Goal: Task Accomplishment & Management: Use online tool/utility

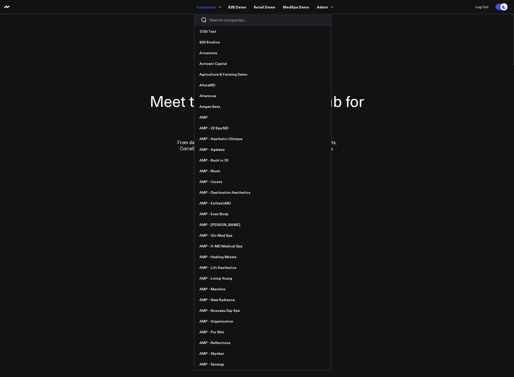
click at [214, 18] on input "Search companies input" at bounding box center [266, 20] width 115 height 6
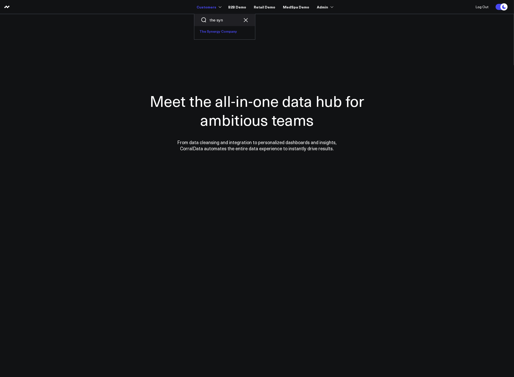
type input "the syn"
click at [222, 29] on link "The Synergy Company" at bounding box center [224, 31] width 61 height 11
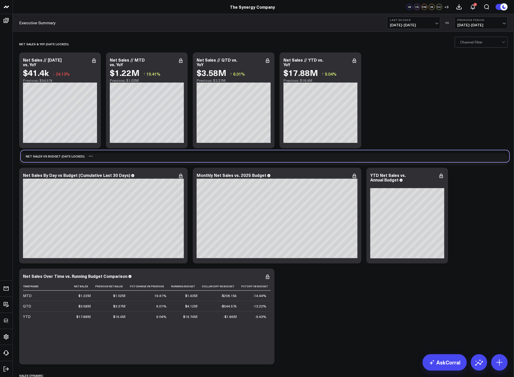
drag, startPoint x: 46, startPoint y: 158, endPoint x: 48, endPoint y: 155, distance: 3.4
click at [48, 155] on div "NET SALES vs BUDGET (date locked)" at bounding box center [53, 156] width 64 height 12
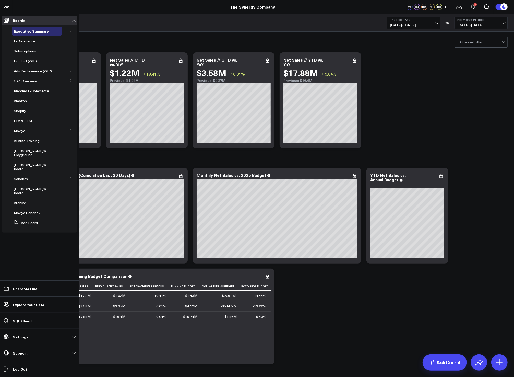
click at [71, 79] on icon at bounding box center [70, 80] width 3 height 3
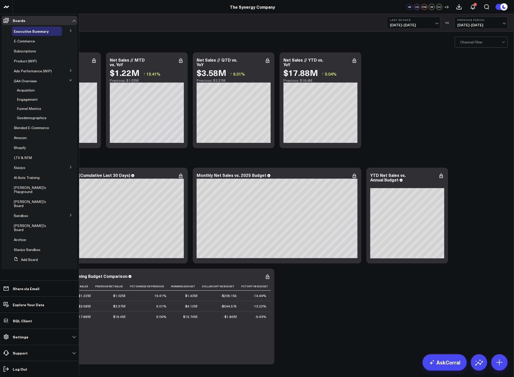
click at [71, 79] on icon at bounding box center [70, 80] width 3 height 3
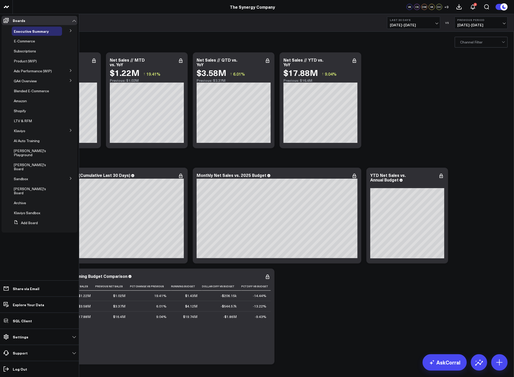
click at [71, 72] on icon at bounding box center [70, 70] width 3 height 3
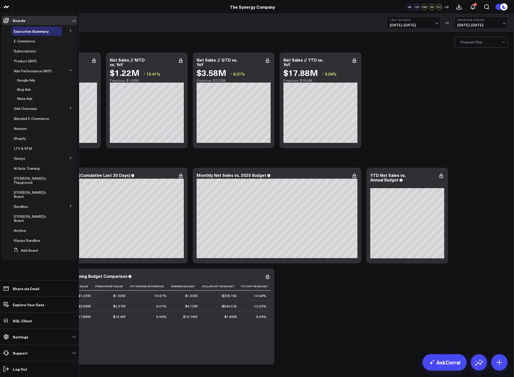
click at [71, 72] on icon at bounding box center [70, 70] width 3 height 3
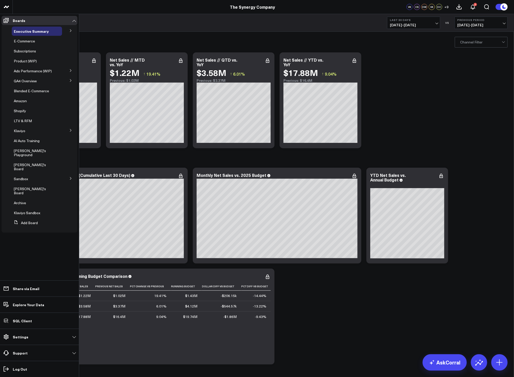
click at [70, 30] on icon at bounding box center [70, 30] width 1 height 3
click at [70, 30] on icon at bounding box center [70, 30] width 3 height 3
click at [70, 30] on icon at bounding box center [70, 30] width 1 height 3
click at [20, 42] on span "Ship Date" at bounding box center [25, 40] width 16 height 5
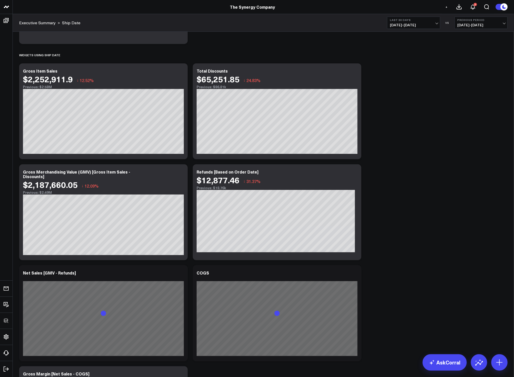
scroll to position [343, 0]
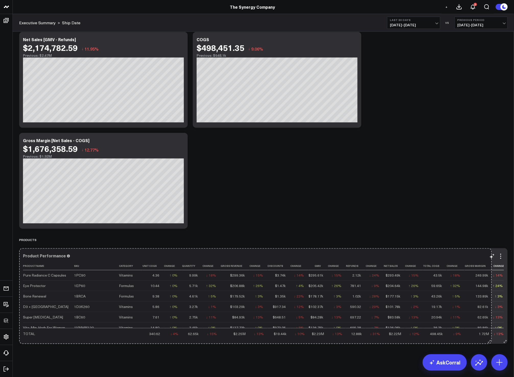
drag, startPoint x: 357, startPoint y: 341, endPoint x: 488, endPoint y: 336, distance: 130.6
click at [488, 336] on div "Product Performance Product Name Sku Category Unit Cogs Change Quantity Change …" at bounding box center [263, 296] width 489 height 96
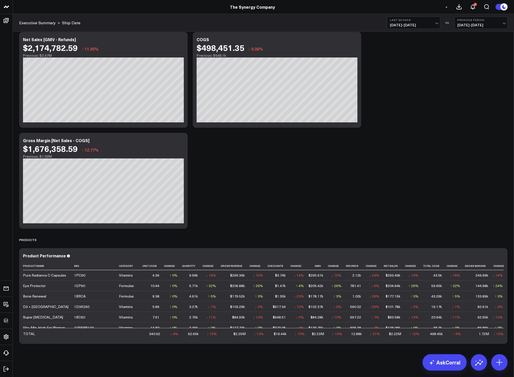
click at [441, 223] on div "Modify via AI Copy link to widget Ask support Remove Create linked copy Executi…" at bounding box center [264, 29] width 494 height 634
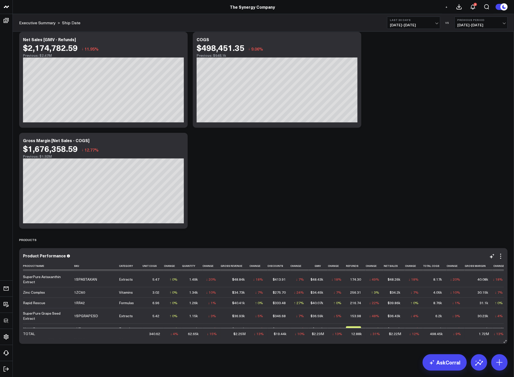
scroll to position [0, 0]
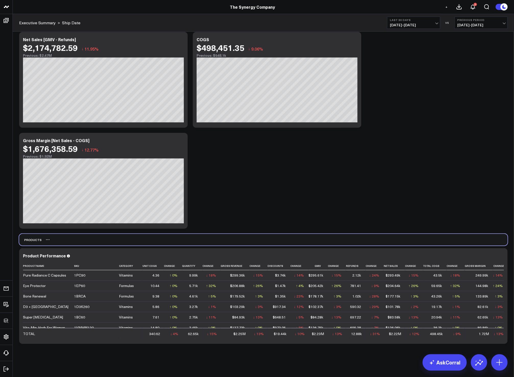
click at [291, 236] on div "Products" at bounding box center [263, 240] width 489 height 12
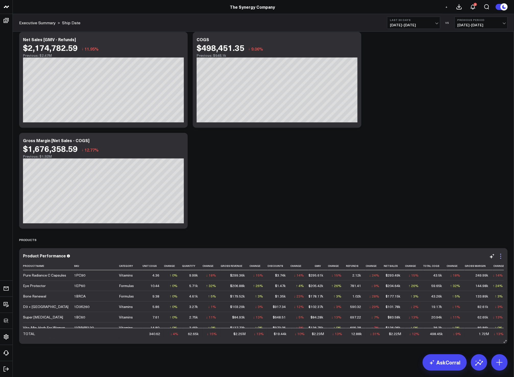
click at [498, 255] on icon at bounding box center [501, 256] width 6 height 6
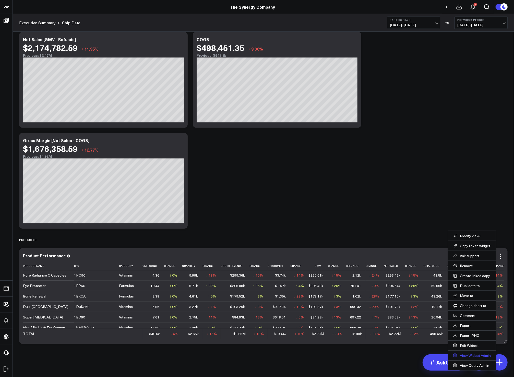
click at [458, 356] on link "View Widget Admin" at bounding box center [472, 355] width 38 height 5
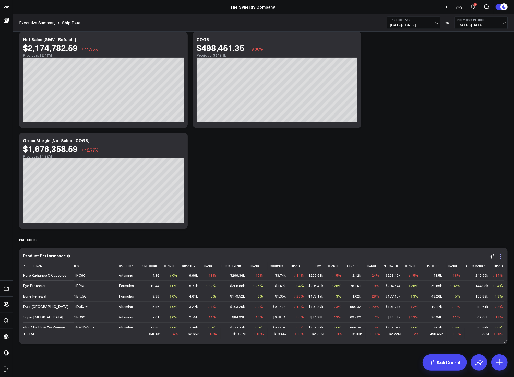
click at [498, 257] on icon at bounding box center [501, 256] width 6 height 6
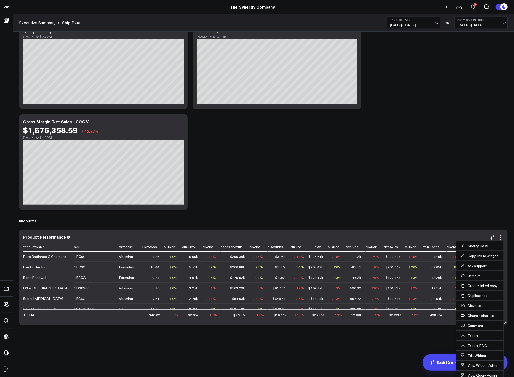
scroll to position [366, 0]
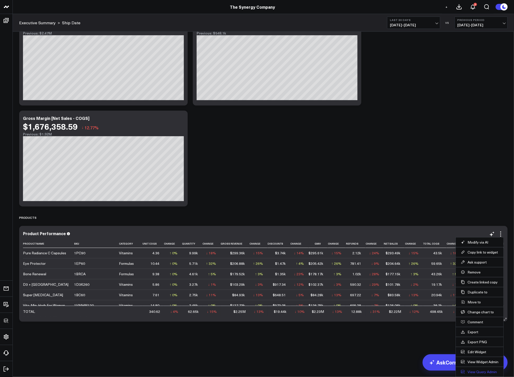
click at [461, 370] on link "View Query Admin" at bounding box center [480, 371] width 38 height 5
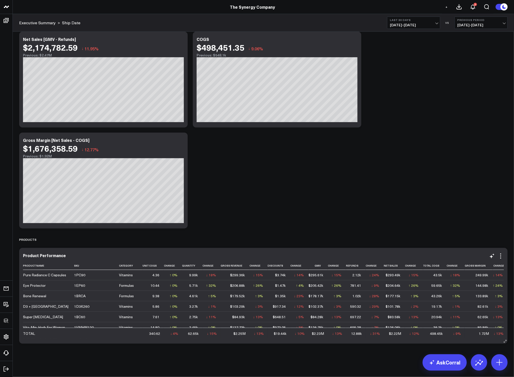
scroll to position [343, 0]
click at [442, 167] on div "Modify via AI Copy link to widget Ask support Remove Create linked copy Executi…" at bounding box center [264, 29] width 494 height 634
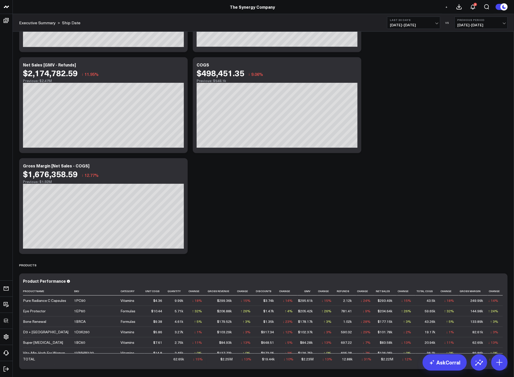
scroll to position [343, 0]
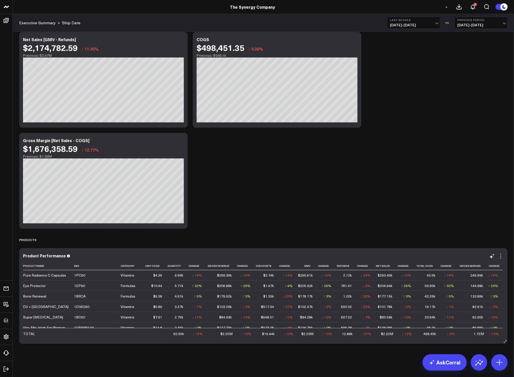
click at [502, 254] on icon at bounding box center [501, 256] width 6 height 6
drag, startPoint x: 401, startPoint y: 203, endPoint x: 419, endPoint y: 208, distance: 18.7
click at [401, 203] on div "Modify via AI Copy link to widget Ask support Remove Create linked copy Executi…" at bounding box center [264, 29] width 494 height 634
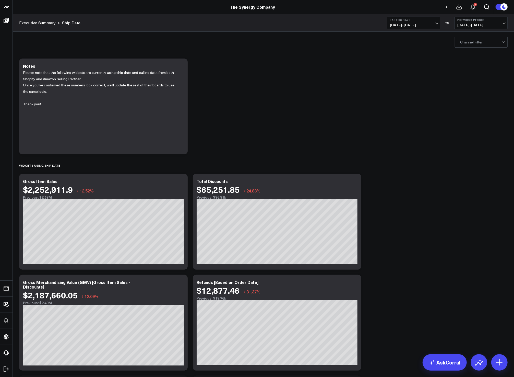
scroll to position [343, 0]
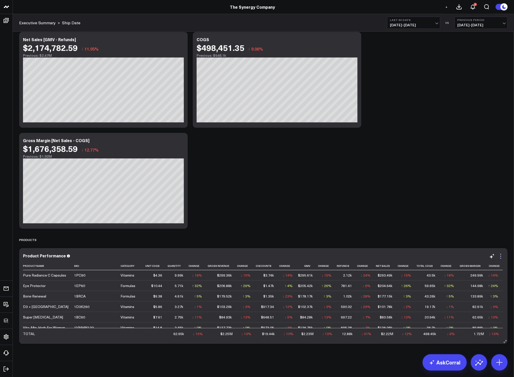
click at [502, 255] on icon at bounding box center [501, 256] width 6 height 6
click at [398, 201] on div "Modify via AI Copy link to widget Ask support Remove Create linked copy Executi…" at bounding box center [264, 29] width 494 height 634
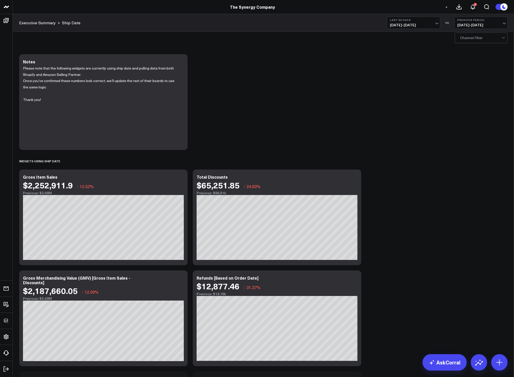
scroll to position [343, 0]
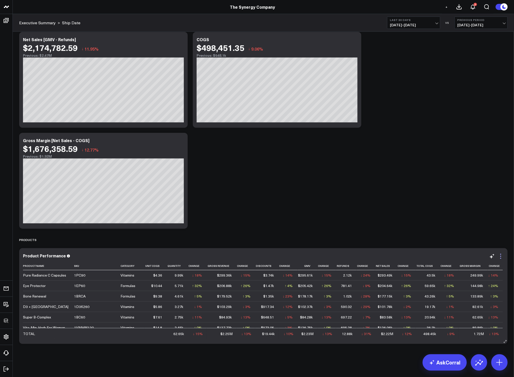
click at [500, 258] on icon at bounding box center [501, 256] width 6 height 6
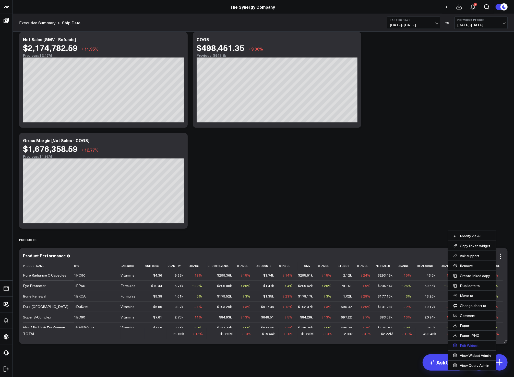
click at [466, 346] on button "Edit Widget" at bounding box center [472, 345] width 38 height 5
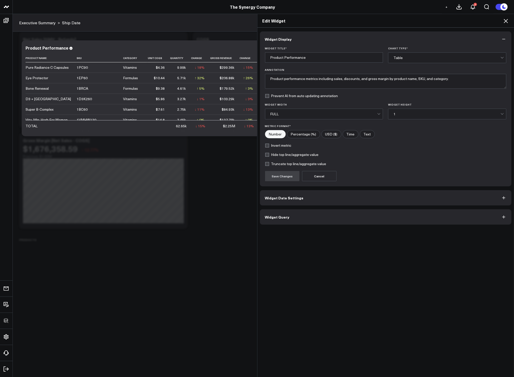
click at [314, 219] on button "Widget Query" at bounding box center [386, 216] width 252 height 15
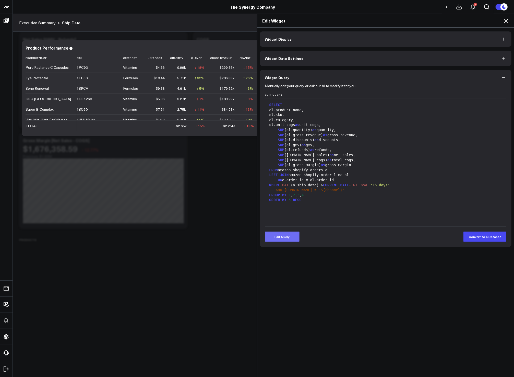
click at [269, 239] on button "Edit Query" at bounding box center [282, 236] width 34 height 10
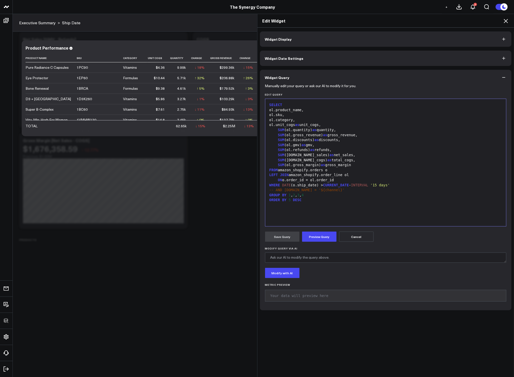
click at [417, 185] on div "WHERE DATE (o.ship_date) > CURRENT_DATE - INTERVAL '15 days'" at bounding box center [386, 185] width 236 height 5
click at [321, 234] on button "Preview Query" at bounding box center [319, 236] width 34 height 10
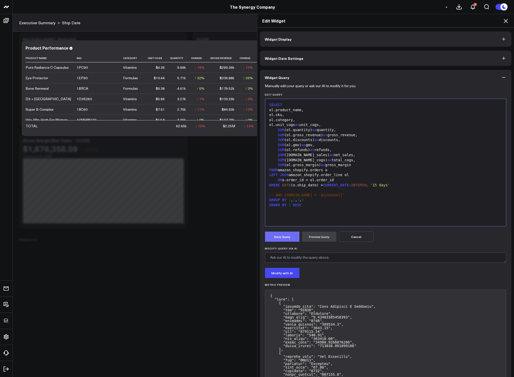
click at [274, 239] on button "Save Query" at bounding box center [282, 236] width 34 height 10
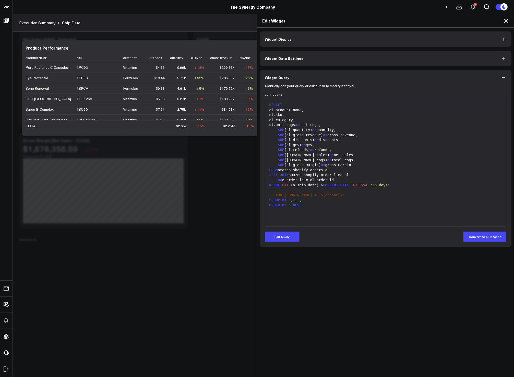
click at [506, 21] on icon at bounding box center [506, 21] width 4 height 4
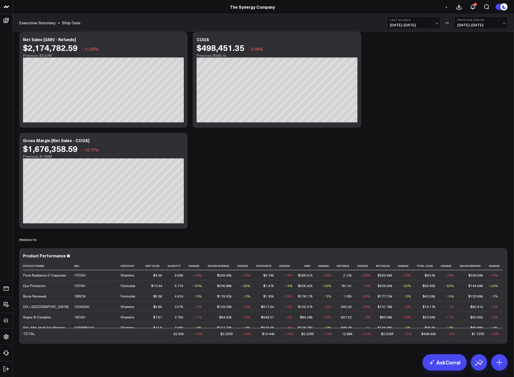
click at [469, 196] on div "Modify via AI Copy link to widget Ask support Remove Create linked copy Executi…" at bounding box center [264, 29] width 494 height 634
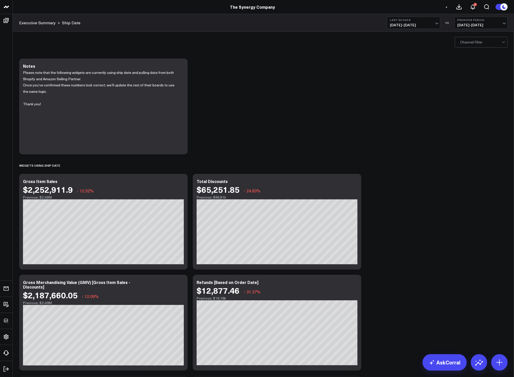
scroll to position [343, 0]
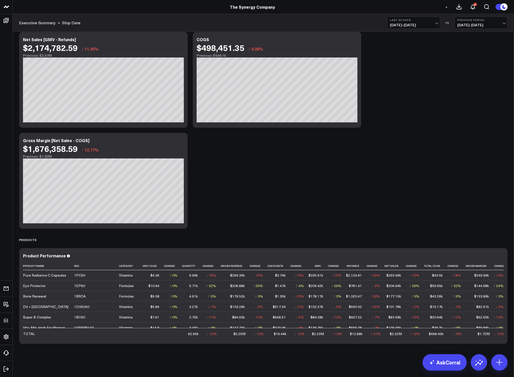
click at [395, 173] on div "Modify via AI Copy link to widget Ask support Remove Create linked copy Executi…" at bounding box center [264, 29] width 494 height 634
click at [506, 365] on button at bounding box center [499, 362] width 16 height 16
click at [476, 314] on button "Add Text Widget" at bounding box center [473, 314] width 44 height 10
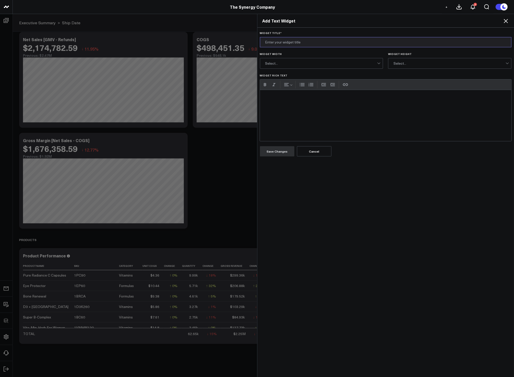
click at [281, 46] on input "Widget Title *" at bounding box center [386, 42] width 252 height 10
type input "About Product Breakdowns"
click at [296, 65] on div "Select..." at bounding box center [321, 63] width 112 height 4
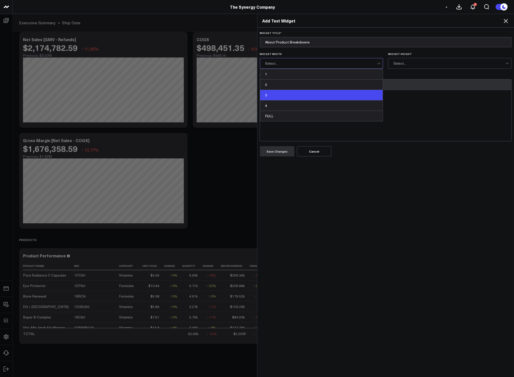
click at [289, 91] on div "3" at bounding box center [321, 95] width 123 height 10
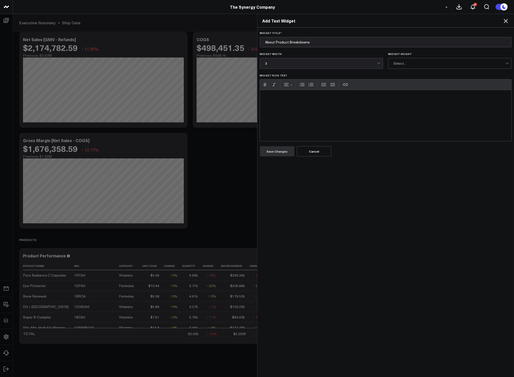
click at [303, 121] on div "Widget Rich Text" at bounding box center [386, 115] width 252 height 51
drag, startPoint x: 449, startPoint y: 105, endPoint x: 349, endPoint y: 96, distance: 101.3
click at [349, 96] on div "When viewing revenue metrics broken down by product, totals may not add up to t…" at bounding box center [386, 115] width 252 height 51
click at [348, 96] on div "When viewing revenue metrics broken down by product, totals may not add up to t…" at bounding box center [386, 115] width 252 height 51
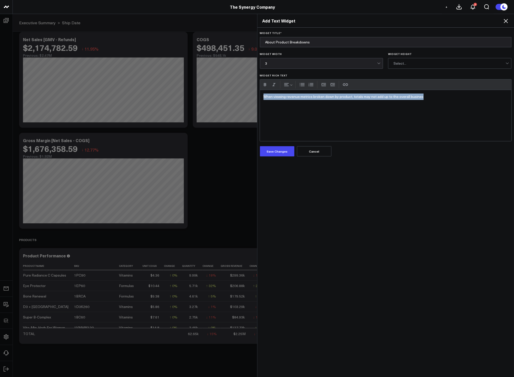
click at [348, 96] on div "When viewing revenue metrics broken down by product, totals may not add up to t…" at bounding box center [386, 115] width 252 height 51
drag, startPoint x: 280, startPoint y: 96, endPoint x: 270, endPoint y: 97, distance: 10.0
click at [270, 97] on div "Order-level discounts are not applicable for product-level reporting." at bounding box center [386, 115] width 252 height 51
click at [378, 98] on div "Order-level discounts are not applicable for product-level reporting." at bounding box center [386, 115] width 252 height 51
drag, startPoint x: 279, startPoint y: 95, endPoint x: 276, endPoint y: 94, distance: 3.0
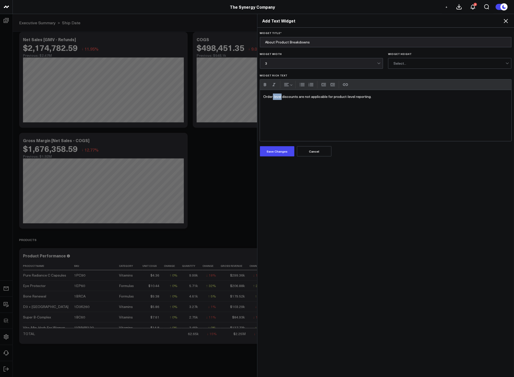
click at [270, 96] on div "Order-level discounts are not applicable for product-level reporting." at bounding box center [386, 115] width 252 height 51
click at [388, 94] on div "Order-scoped discounts are not applicable for product-level reporting." at bounding box center [386, 115] width 252 height 51
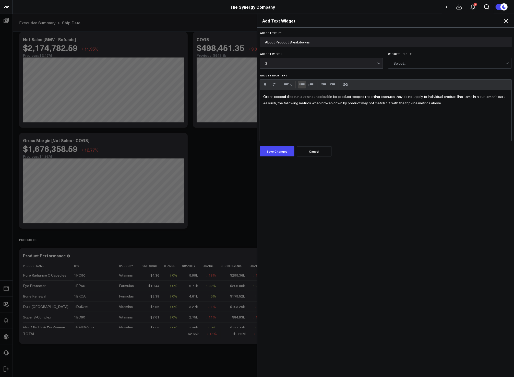
click at [301, 83] on button "Bulleted list" at bounding box center [302, 85] width 8 height 8
drag, startPoint x: 283, startPoint y: 152, endPoint x: 327, endPoint y: 143, distance: 44.6
click at [283, 152] on button "Save Changes" at bounding box center [277, 151] width 34 height 10
click at [415, 61] on div "Select..." at bounding box center [450, 63] width 112 height 4
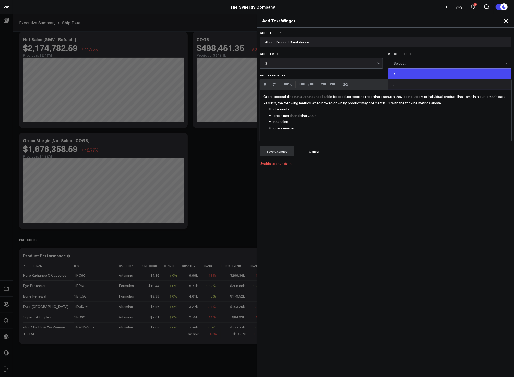
click at [406, 74] on div "1" at bounding box center [449, 74] width 123 height 10
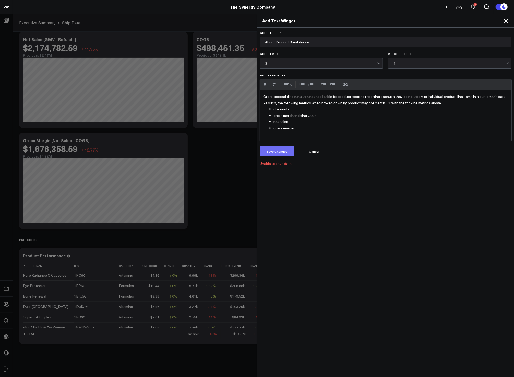
click at [284, 153] on button "Save Changes" at bounding box center [277, 151] width 34 height 10
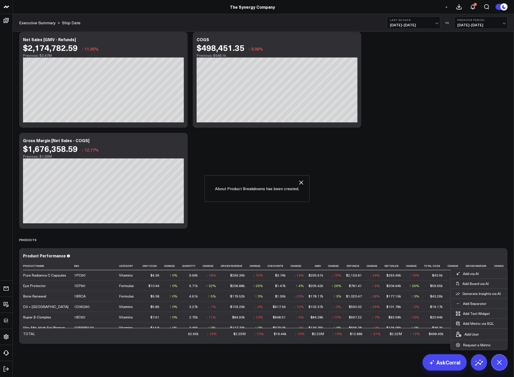
click at [405, 190] on div "Modify via AI Copy link to widget Ask support Remove Create linked copy Executi…" at bounding box center [264, 29] width 494 height 634
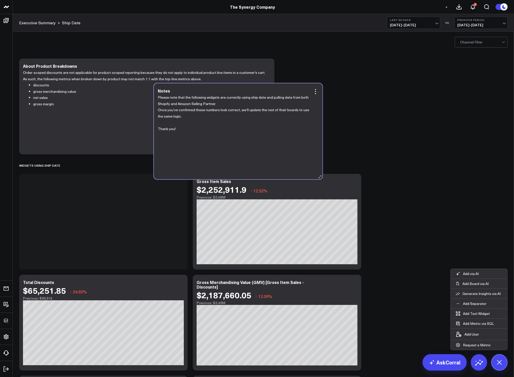
drag, startPoint x: 349, startPoint y: 122, endPoint x: 222, endPoint y: 146, distance: 129.3
click at [222, 146] on div "Please note that the following widgets are currently using ship date and pullin…" at bounding box center [238, 134] width 161 height 80
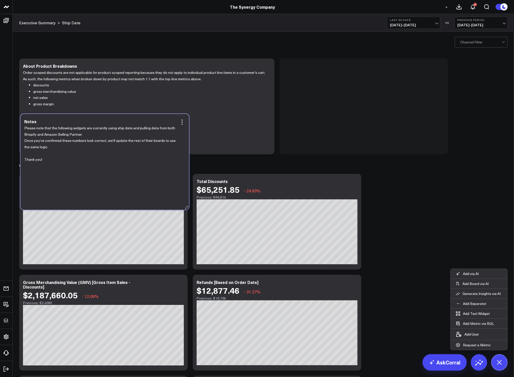
drag, startPoint x: 114, startPoint y: 189, endPoint x: 116, endPoint y: 129, distance: 59.8
click at [116, 129] on p "Please note that the following widgets are currently using ship date and pullin…" at bounding box center [102, 131] width 157 height 13
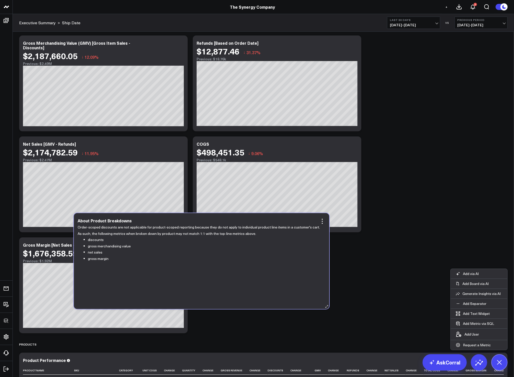
scroll to position [343, 0]
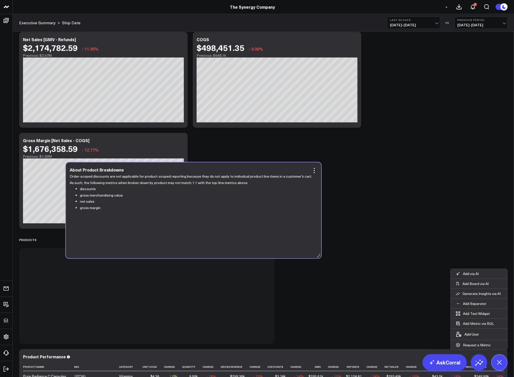
drag, startPoint x: 129, startPoint y: 96, endPoint x: 175, endPoint y: 197, distance: 110.6
click at [175, 197] on li "gross merchandising value" at bounding box center [197, 195] width 234 height 6
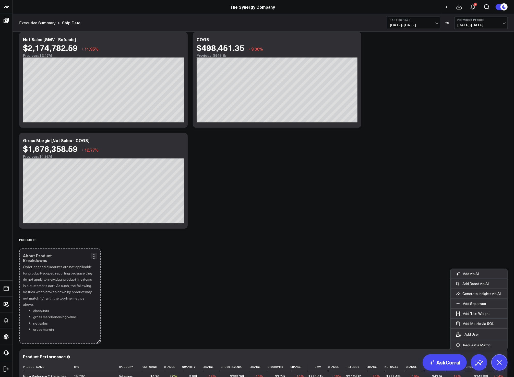
drag, startPoint x: 271, startPoint y: 339, endPoint x: 84, endPoint y: 318, distance: 188.8
click at [84, 318] on div "About Product Breakdowns Order-scoped discounts are not applicable for product-…" at bounding box center [60, 296] width 82 height 96
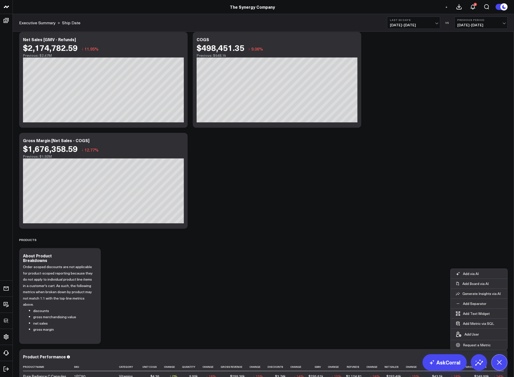
click at [174, 316] on div "Modify via AI Copy link to widget Ask support Remove Create linked copy Executi…" at bounding box center [264, 79] width 494 height 735
click at [95, 255] on icon at bounding box center [94, 256] width 6 height 6
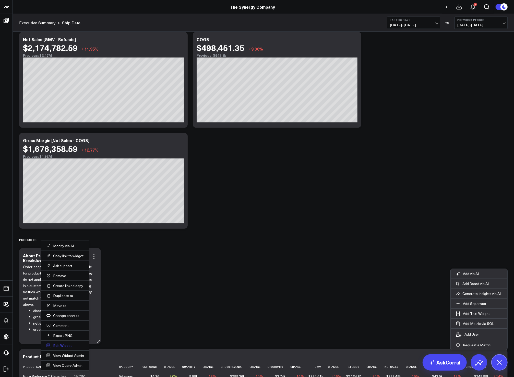
click at [61, 345] on button "Edit Widget" at bounding box center [65, 345] width 38 height 5
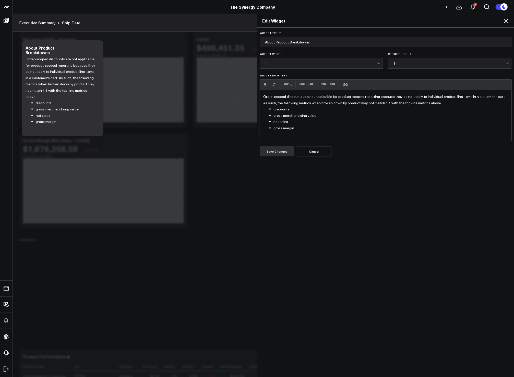
click at [326, 118] on ul "discounts gross merchandising value net sales gross margin" at bounding box center [386, 118] width 245 height 25
click at [323, 106] on li "discounts" at bounding box center [391, 109] width 234 height 6
drag, startPoint x: 305, startPoint y: 104, endPoint x: 355, endPoint y: 104, distance: 50.3
click at [355, 104] on p "Order-scoped discounts are not applicable for product-scoped reporting because …" at bounding box center [386, 99] width 245 height 13
click at [408, 103] on p "Order-scoped discounts are not applicable for product-scoped reporting because …" at bounding box center [386, 99] width 245 height 13
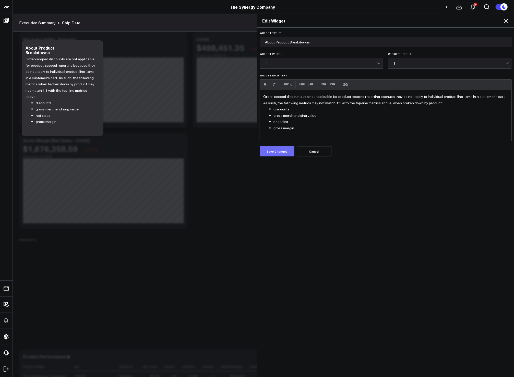
click at [276, 153] on button "Save Changes" at bounding box center [277, 151] width 34 height 10
click at [434, 103] on p "Order-scoped discounts are not applicable for product-scoped reporting because …" at bounding box center [386, 99] width 245 height 13
click at [268, 154] on button "Save Changes" at bounding box center [277, 151] width 34 height 10
click at [298, 45] on input "About Product Breakdowns" at bounding box center [386, 42] width 252 height 10
click at [288, 44] on input "About Product Breakdowns" at bounding box center [386, 42] width 252 height 10
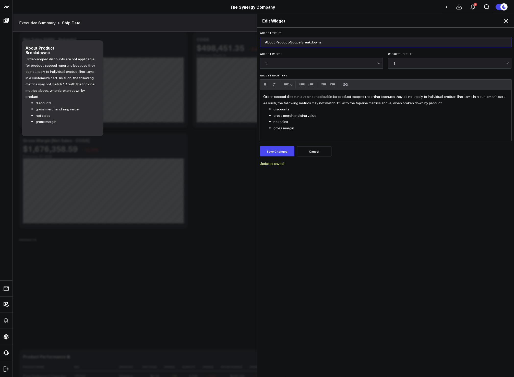
drag, startPoint x: 300, startPoint y: 42, endPoint x: 328, endPoint y: 42, distance: 28.3
click at [328, 42] on input "About Product-Scope Breakdowns" at bounding box center [386, 42] width 252 height 10
drag, startPoint x: 328, startPoint y: 42, endPoint x: 298, endPoint y: 40, distance: 29.9
click at [298, 40] on input "About Product-Scope Breakdowns" at bounding box center [386, 42] width 252 height 10
click at [279, 156] on form "Widget Title * About Product-Scope Revenue Widget Width 1 Widget Height 1 Widge…" at bounding box center [386, 98] width 252 height 134
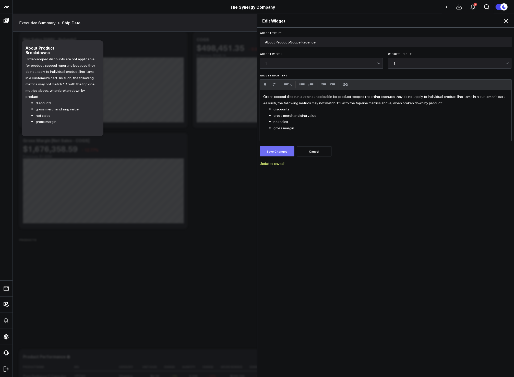
click at [279, 155] on button "Save Changes" at bounding box center [277, 151] width 34 height 10
click at [297, 44] on input "About Product-Scope Revenue" at bounding box center [386, 42] width 252 height 10
type input "About Product-Scoped Revenue"
click at [279, 147] on button "Save Changes" at bounding box center [277, 151] width 34 height 10
click at [506, 18] on icon at bounding box center [506, 21] width 6 height 6
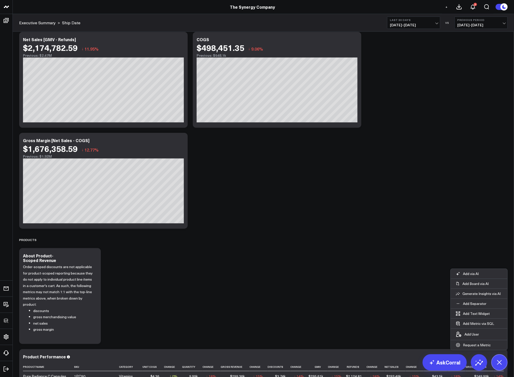
click at [358, 192] on div "Modify via AI Copy link to widget Ask support Remove Create linked copy Executi…" at bounding box center [264, 79] width 494 height 735
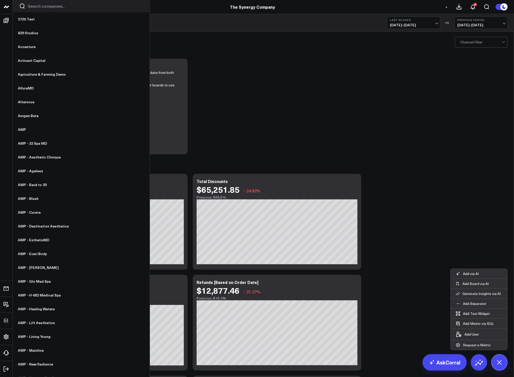
click at [47, 7] on input "Search companies input" at bounding box center [85, 6] width 115 height 6
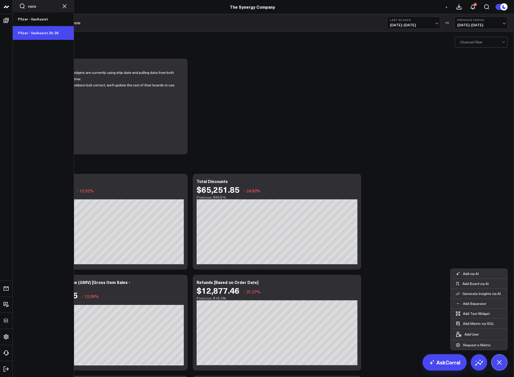
type input "vaxa"
click at [30, 29] on link "Pfizer - VaxAssist 25-26" at bounding box center [43, 33] width 61 height 14
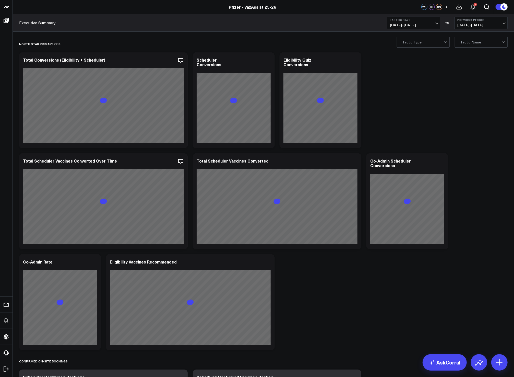
click at [411, 23] on span "[DATE] - [DATE]" at bounding box center [414, 25] width 48 height 4
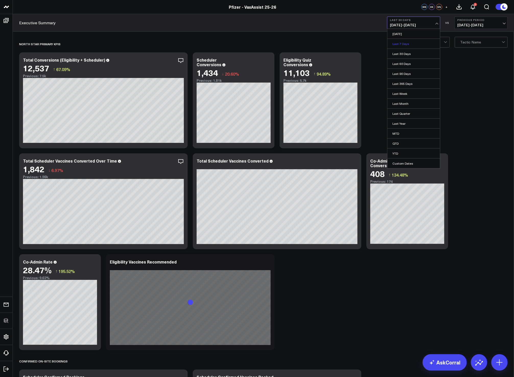
click at [402, 45] on link "Last 7 Days" at bounding box center [413, 44] width 53 height 10
